Goal: Obtain resource: Obtain resource

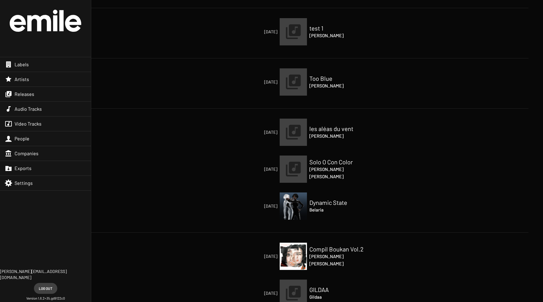
click at [38, 63] on div "Labels" at bounding box center [45, 64] width 91 height 15
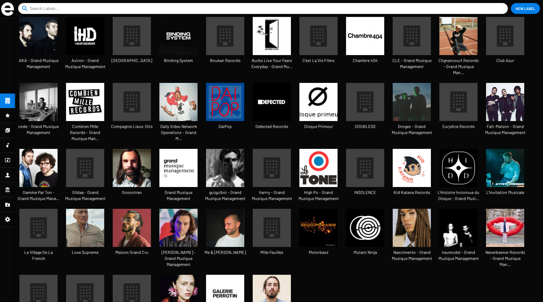
click at [229, 36] on icon at bounding box center [224, 35] width 25 height 25
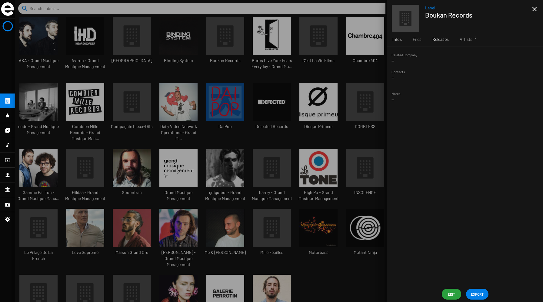
click at [442, 37] on span "Releases" at bounding box center [440, 39] width 16 height 6
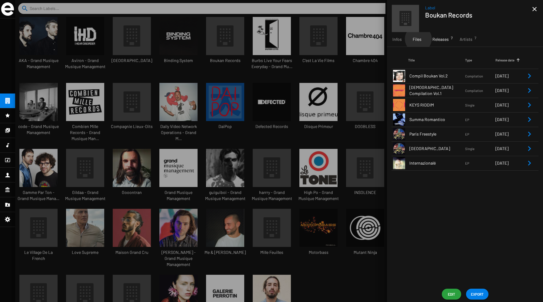
click at [418, 39] on span "Files" at bounding box center [416, 39] width 9 height 6
click at [434, 39] on span "Releases 7" at bounding box center [440, 39] width 16 height 6
click at [397, 41] on span "Infos" at bounding box center [396, 39] width 9 height 6
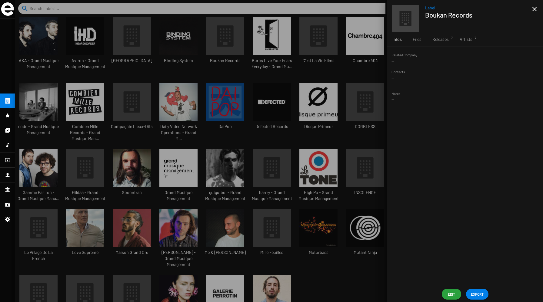
click at [475, 295] on span "EXPORT" at bounding box center [477, 294] width 13 height 11
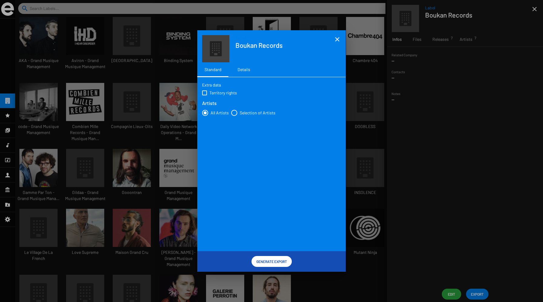
click at [237, 71] on div "Details" at bounding box center [243, 70] width 13 height 6
click at [267, 258] on span "Generate Export" at bounding box center [271, 261] width 31 height 11
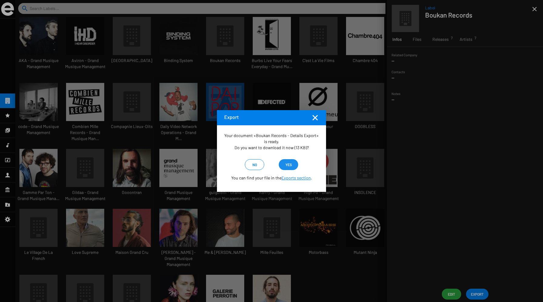
click at [289, 162] on span "yes" at bounding box center [288, 164] width 6 height 11
click at [445, 69] on div at bounding box center [271, 151] width 543 height 302
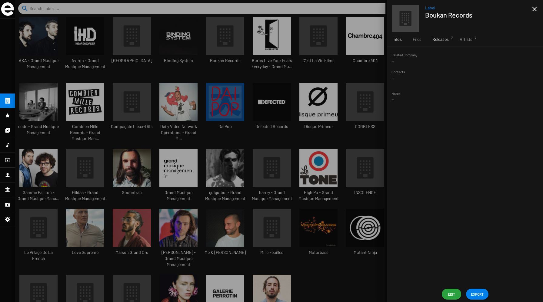
click at [444, 38] on span "Releases 7" at bounding box center [440, 39] width 16 height 6
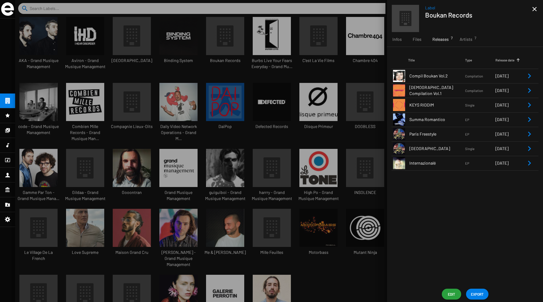
click at [528, 73] on icon "Remove Reference" at bounding box center [528, 75] width 7 height 7
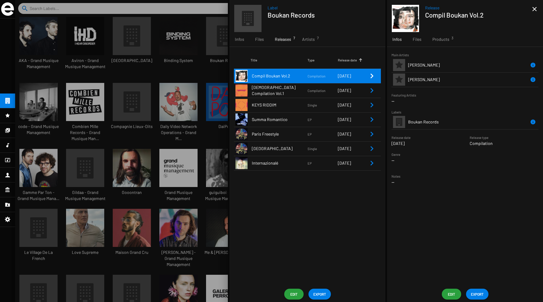
click at [370, 93] on icon "Remove Reference" at bounding box center [371, 90] width 7 height 7
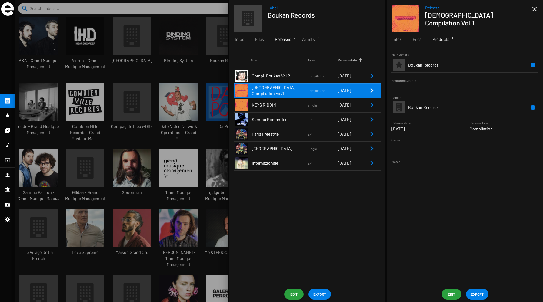
click at [444, 41] on span "Products 1" at bounding box center [440, 39] width 17 height 6
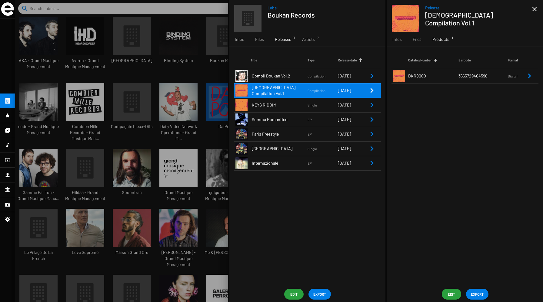
click at [527, 75] on icon "Remove Reference" at bounding box center [528, 75] width 7 height 7
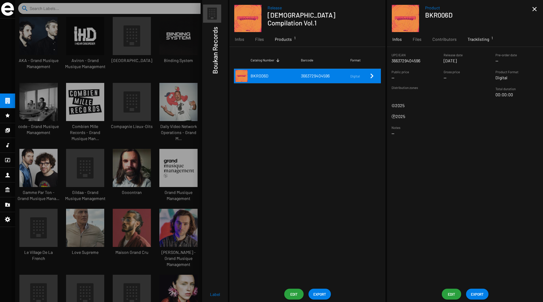
click at [472, 39] on span "Tracklisting 1" at bounding box center [477, 39] width 21 height 6
click at [162, 104] on div at bounding box center [278, 151] width 527 height 302
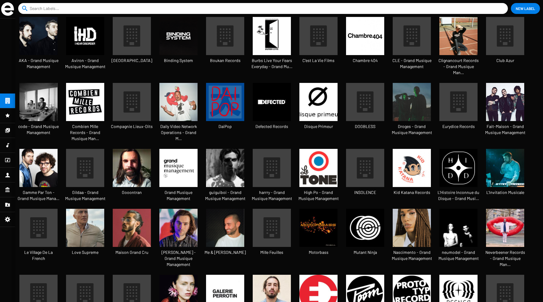
click at [233, 162] on img at bounding box center [225, 168] width 38 height 38
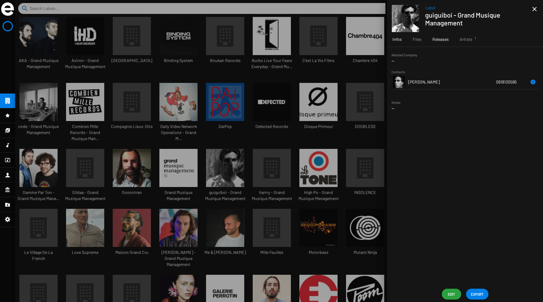
click at [437, 36] on div "Releases" at bounding box center [440, 39] width 27 height 15
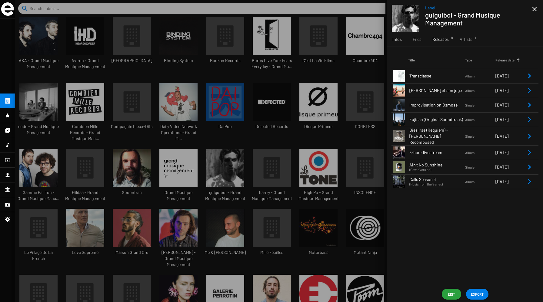
click at [399, 43] on div "Infos" at bounding box center [397, 39] width 20 height 15
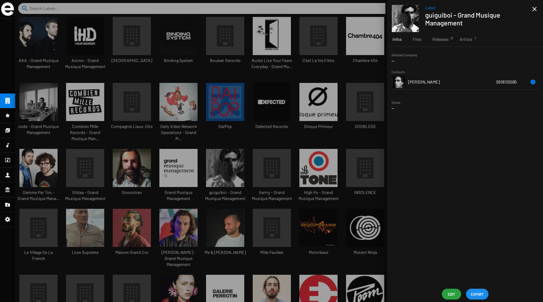
click at [481, 293] on span "EXPORT" at bounding box center [477, 294] width 13 height 11
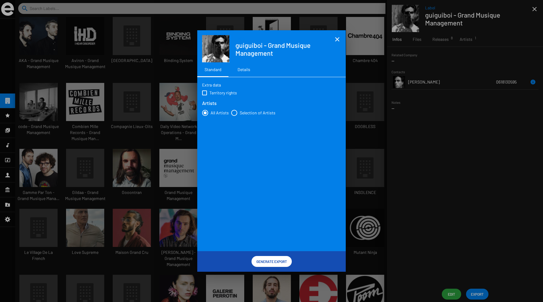
click at [244, 66] on div "Details" at bounding box center [244, 69] width 30 height 15
click at [264, 259] on span "Generate Export" at bounding box center [271, 261] width 31 height 11
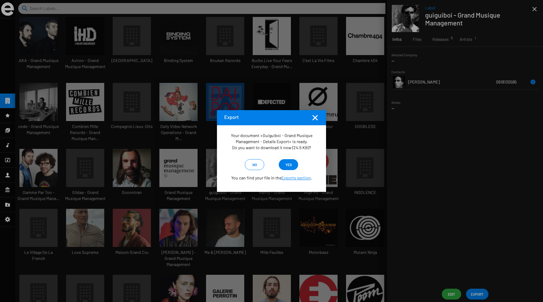
click at [284, 167] on span "yes" at bounding box center [288, 164] width 10 height 11
click at [316, 115] on mat-icon "Fermer la fenêtre" at bounding box center [314, 117] width 7 height 7
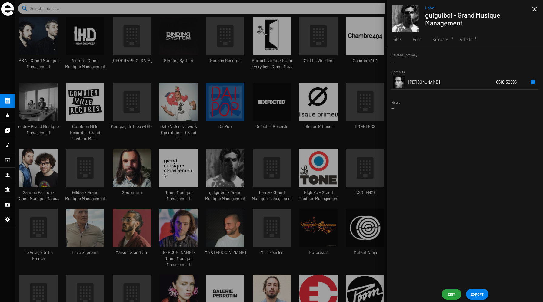
click at [217, 112] on div at bounding box center [278, 151] width 527 height 302
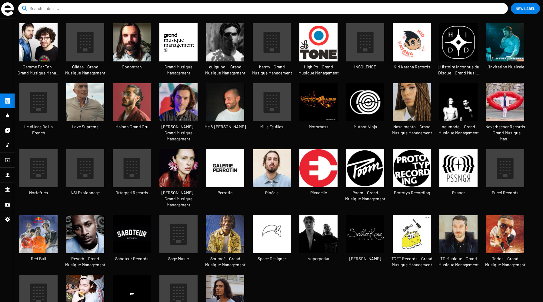
scroll to position [126, 0]
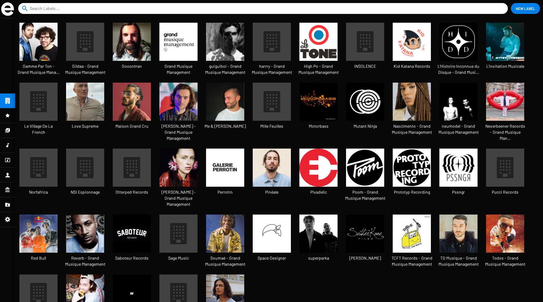
click at [412, 96] on img at bounding box center [411, 102] width 38 height 38
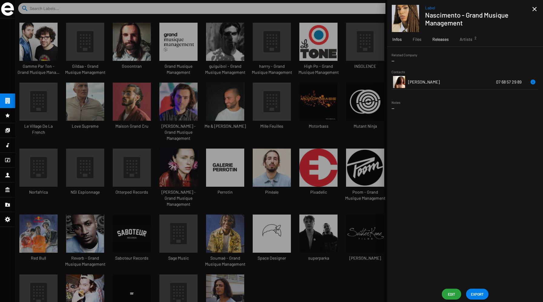
click at [438, 40] on span "Releases" at bounding box center [440, 39] width 16 height 6
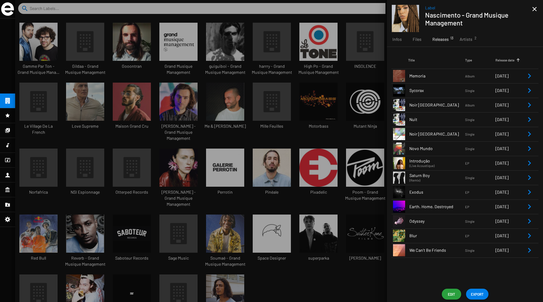
click at [527, 75] on icon "Remove Reference" at bounding box center [528, 75] width 7 height 7
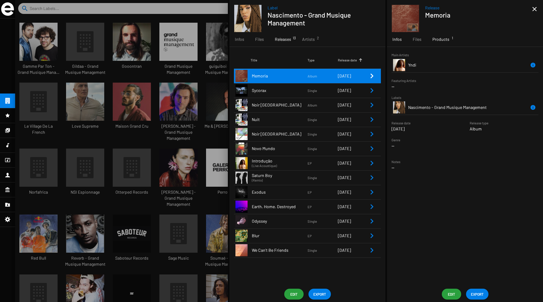
click at [440, 38] on span "Products 1" at bounding box center [440, 39] width 17 height 6
